Goal: Task Accomplishment & Management: Manage account settings

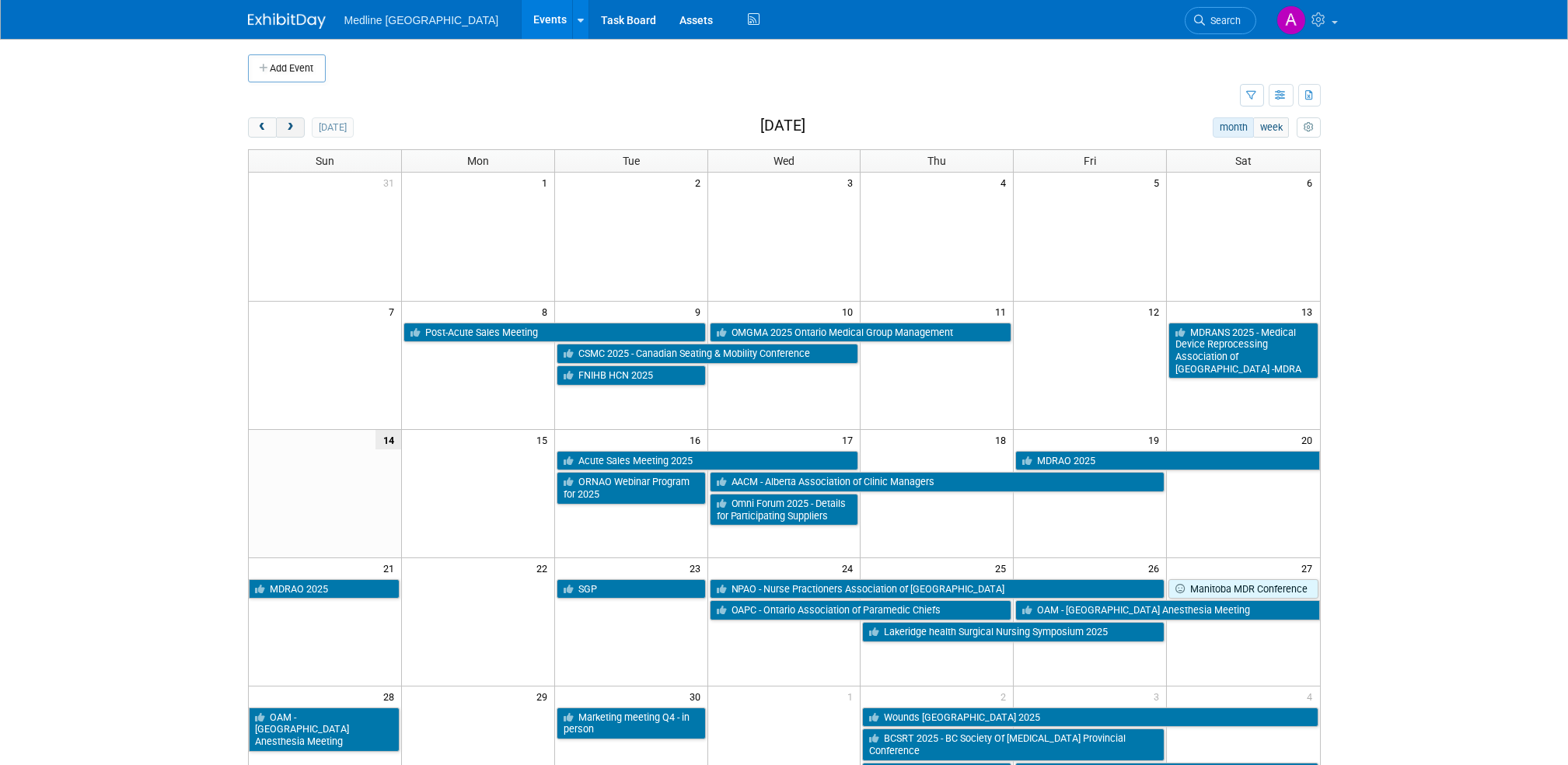
click at [288, 123] on span "next" at bounding box center [290, 127] width 11 height 11
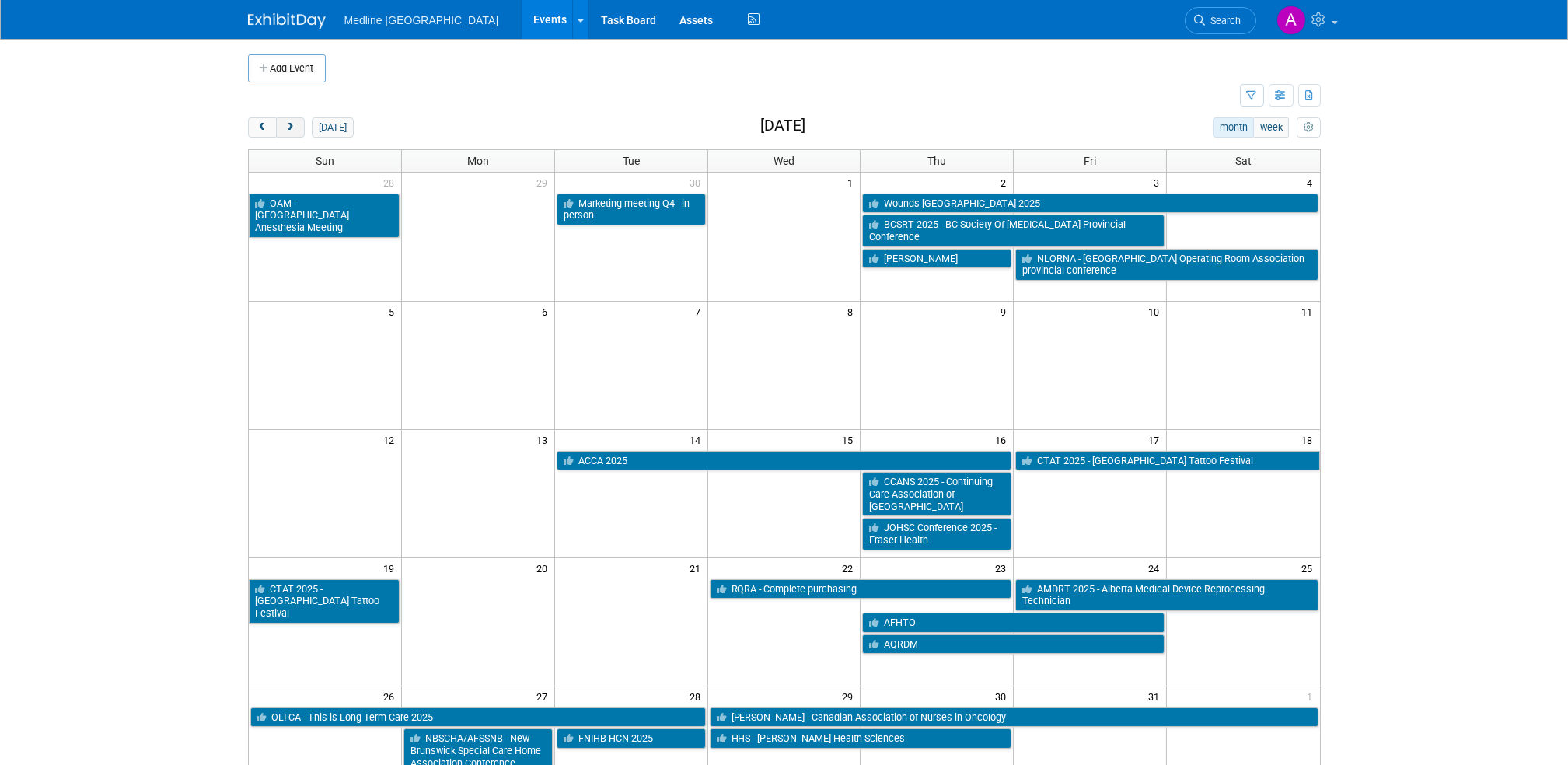
click at [284, 128] on span "next" at bounding box center [290, 127] width 11 height 11
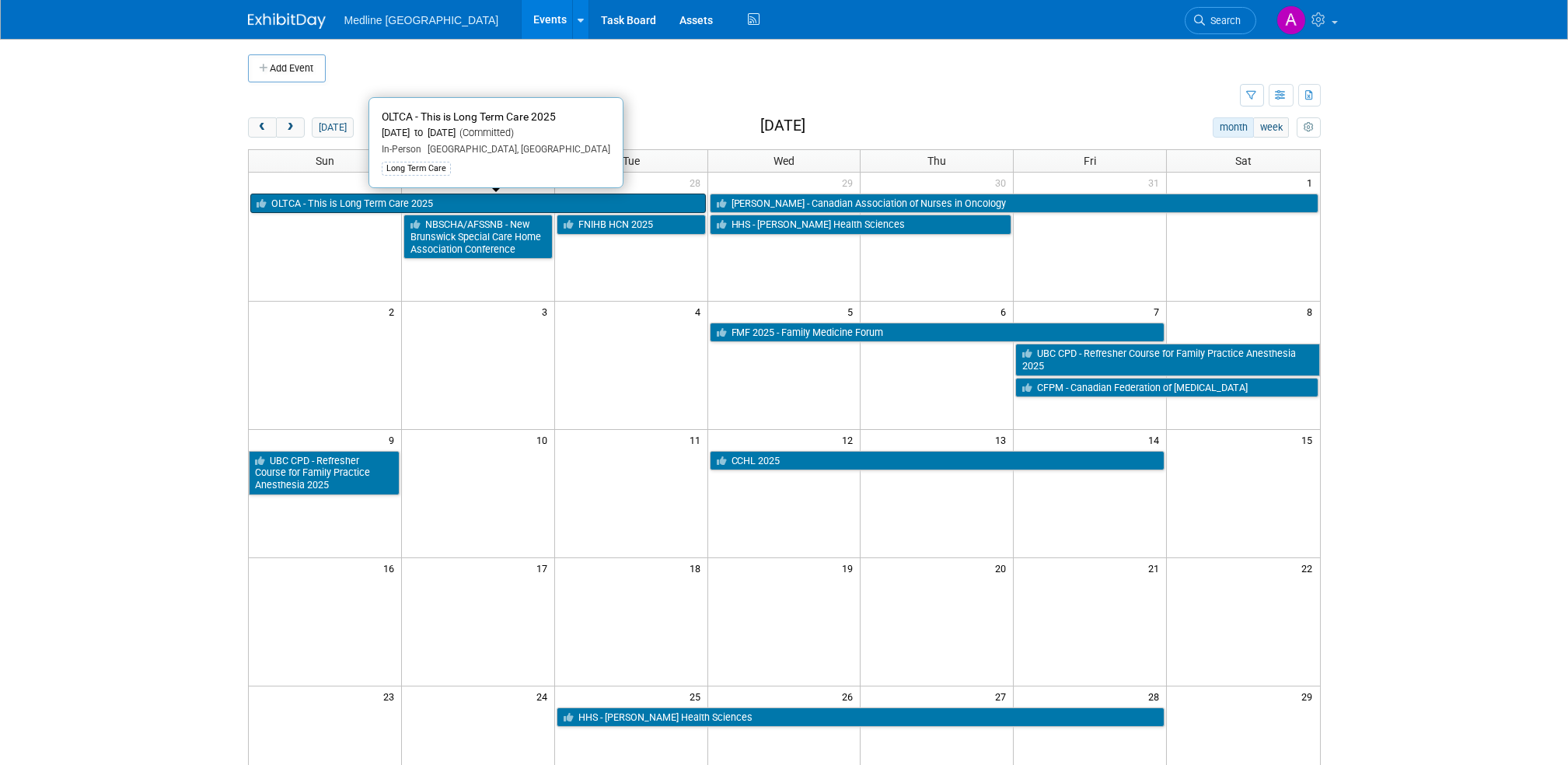
click at [318, 199] on link "OLTCA - This is Long Term Care 2025" at bounding box center [479, 203] width 456 height 20
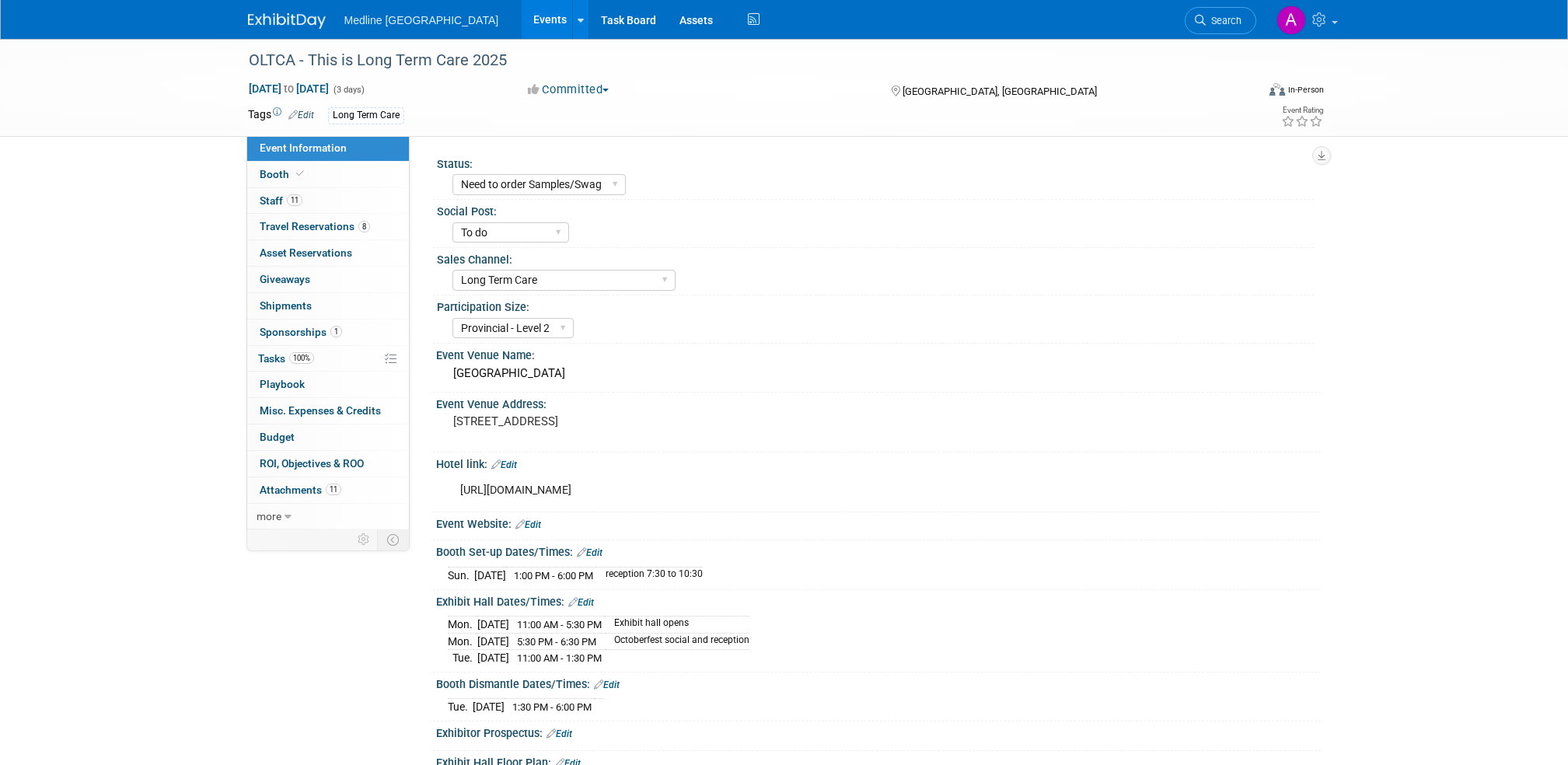
select select "Need to order Samples/Swag"
select select "To do"
select select "Long Term Care"
select select "Provincial - Level 2"
click at [282, 201] on span "Staff 11" at bounding box center [280, 200] width 43 height 12
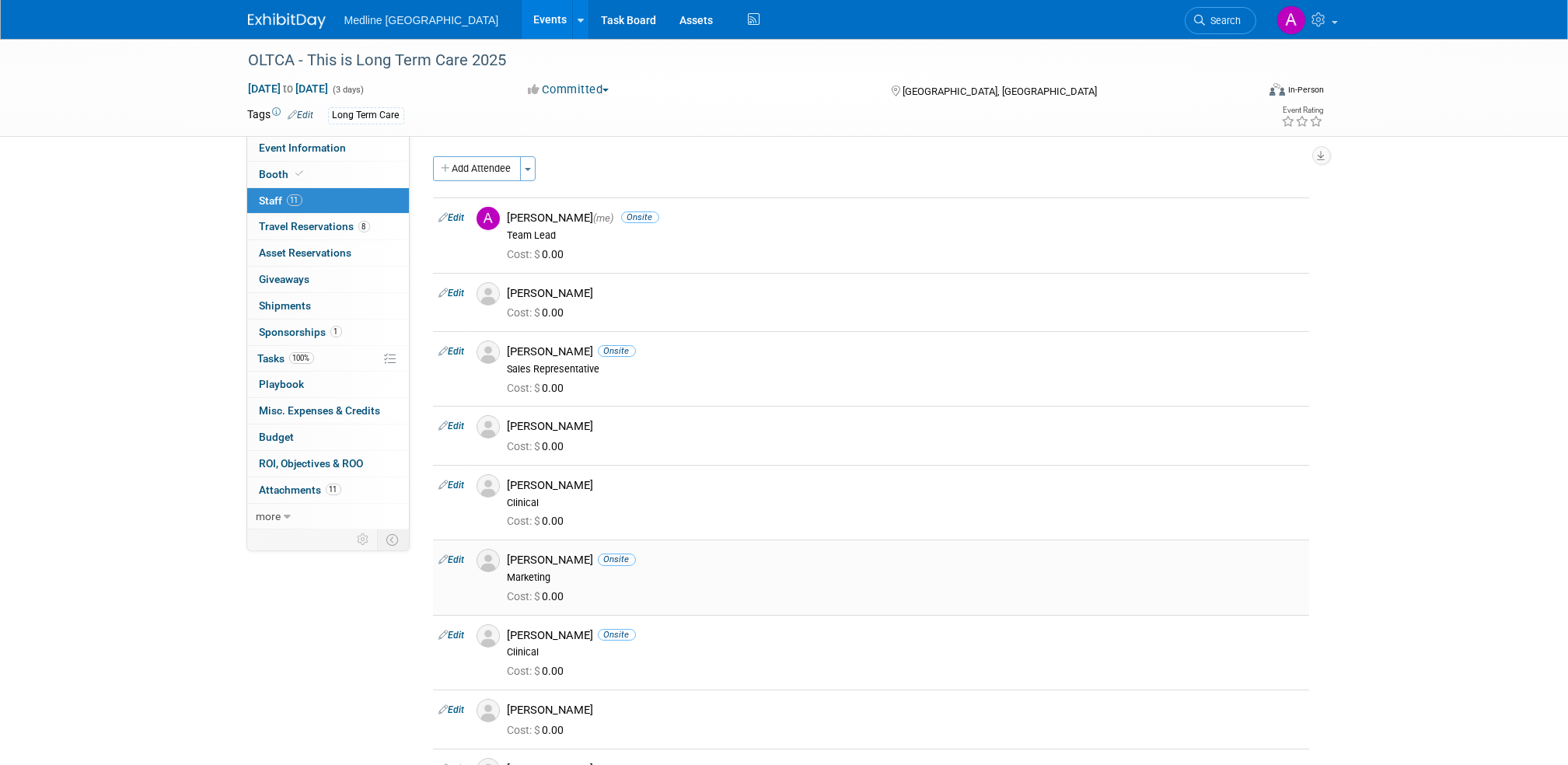
scroll to position [103, 0]
